Goal: Find specific page/section: Find specific page/section

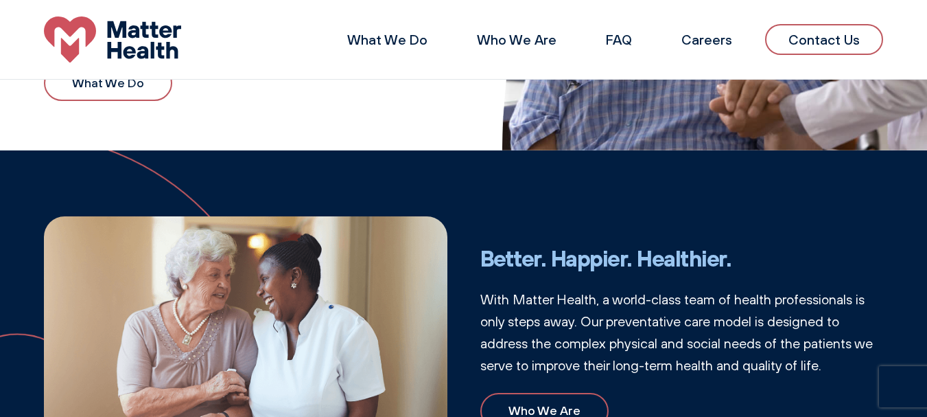
scroll to position [281, 0]
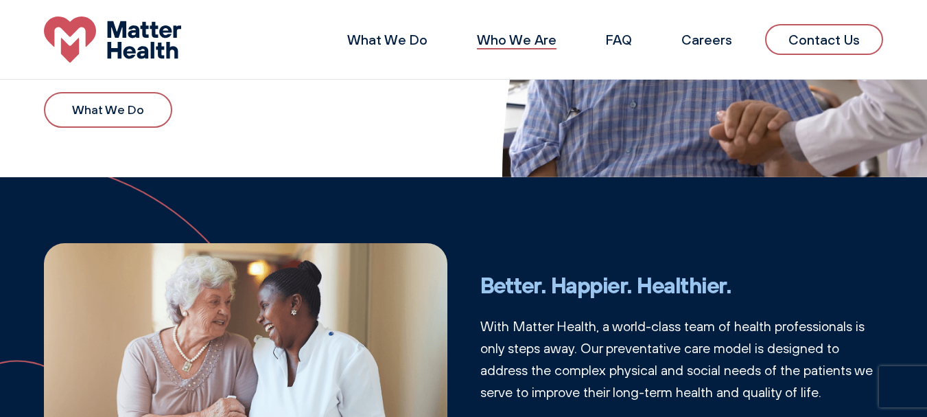
click at [541, 47] on link "Who We Are" at bounding box center [517, 39] width 80 height 17
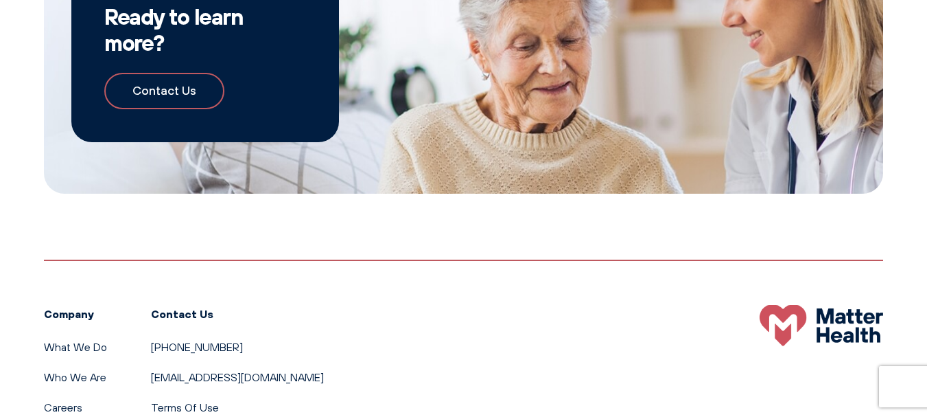
scroll to position [1398, 0]
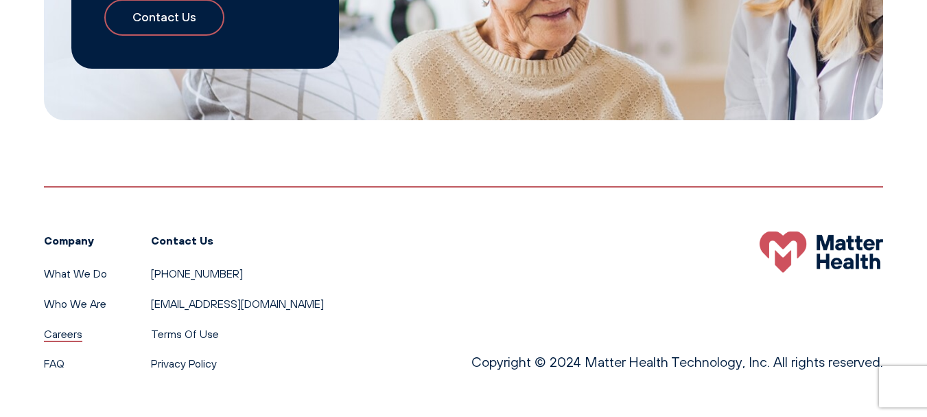
click at [69, 338] on link "Careers" at bounding box center [63, 334] width 38 height 14
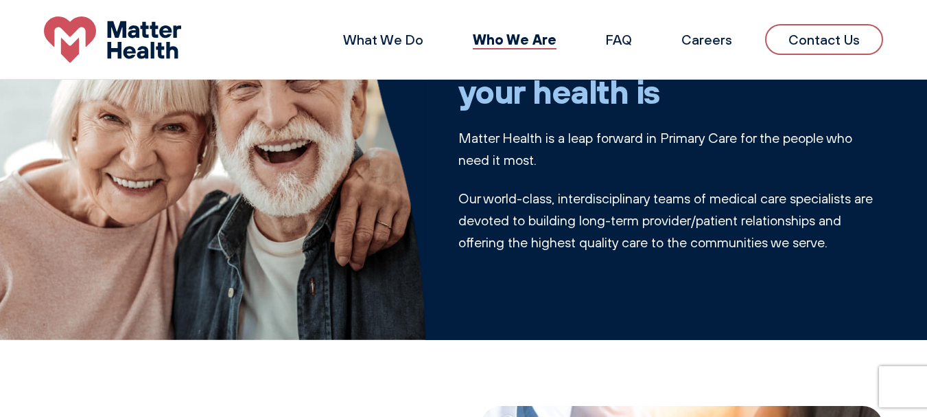
scroll to position [84, 0]
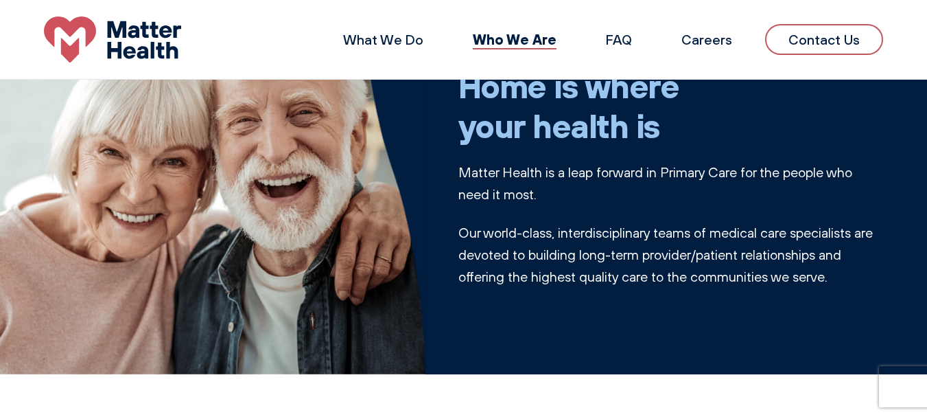
click at [806, 25] on link "Contact Us" at bounding box center [824, 39] width 118 height 31
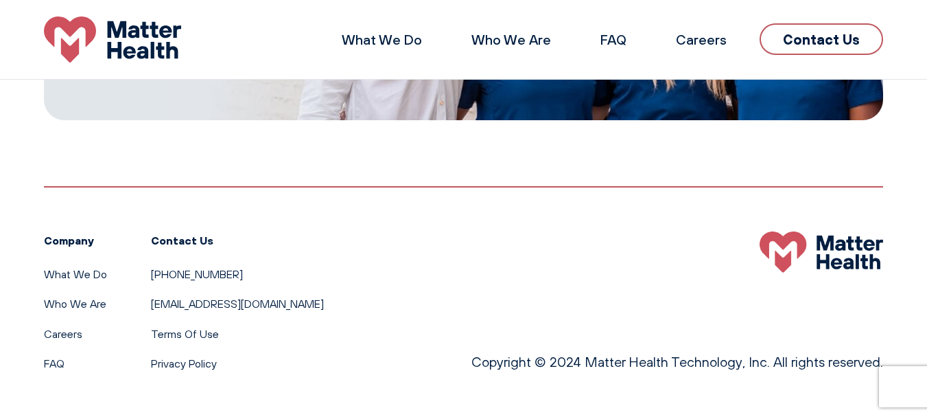
scroll to position [680, 0]
